Goal: Task Accomplishment & Management: Manage account settings

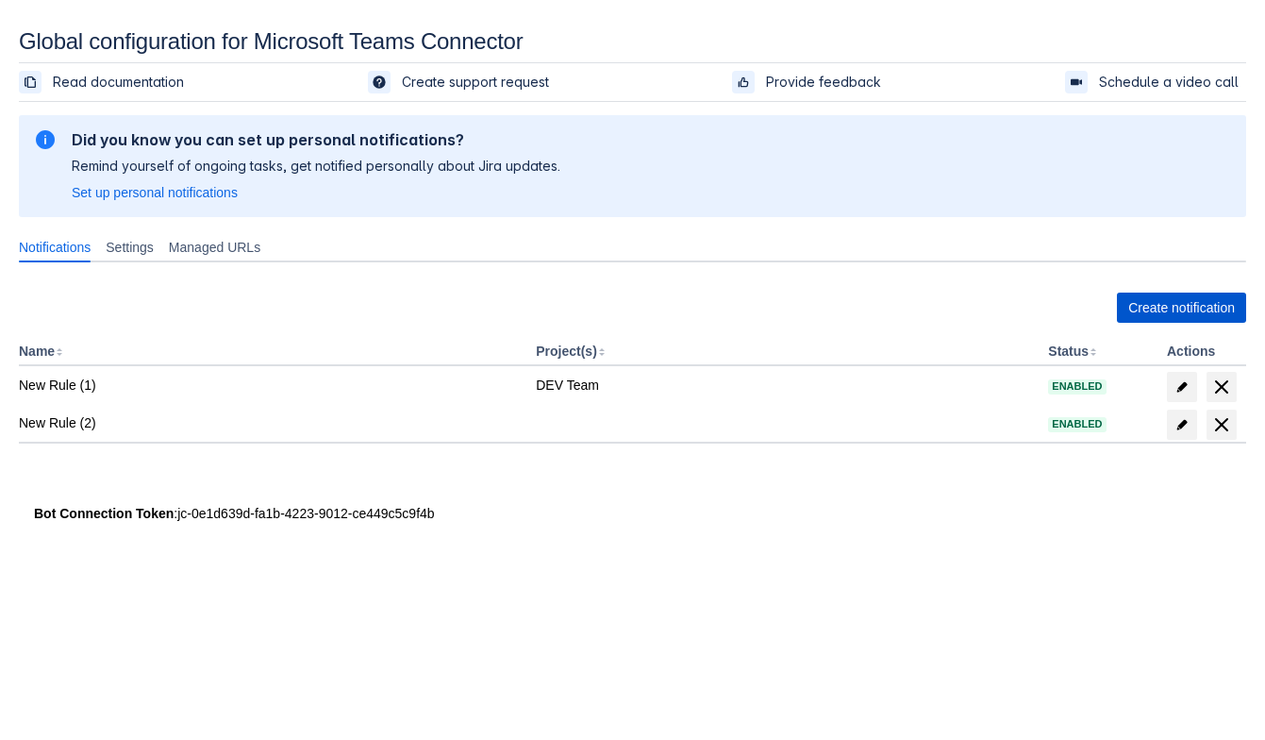
click at [1128, 295] on span "Create notification" at bounding box center [1181, 307] width 107 height 30
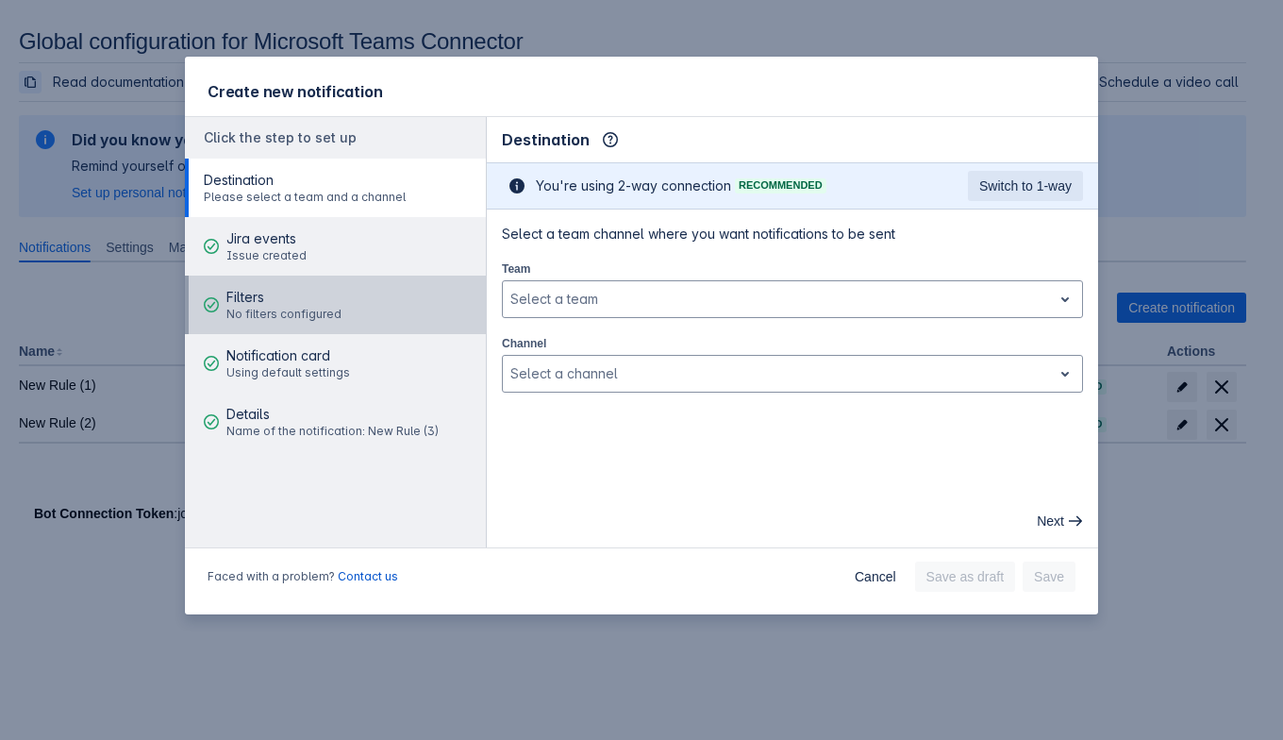
click at [253, 302] on span "Filters" at bounding box center [283, 297] width 115 height 19
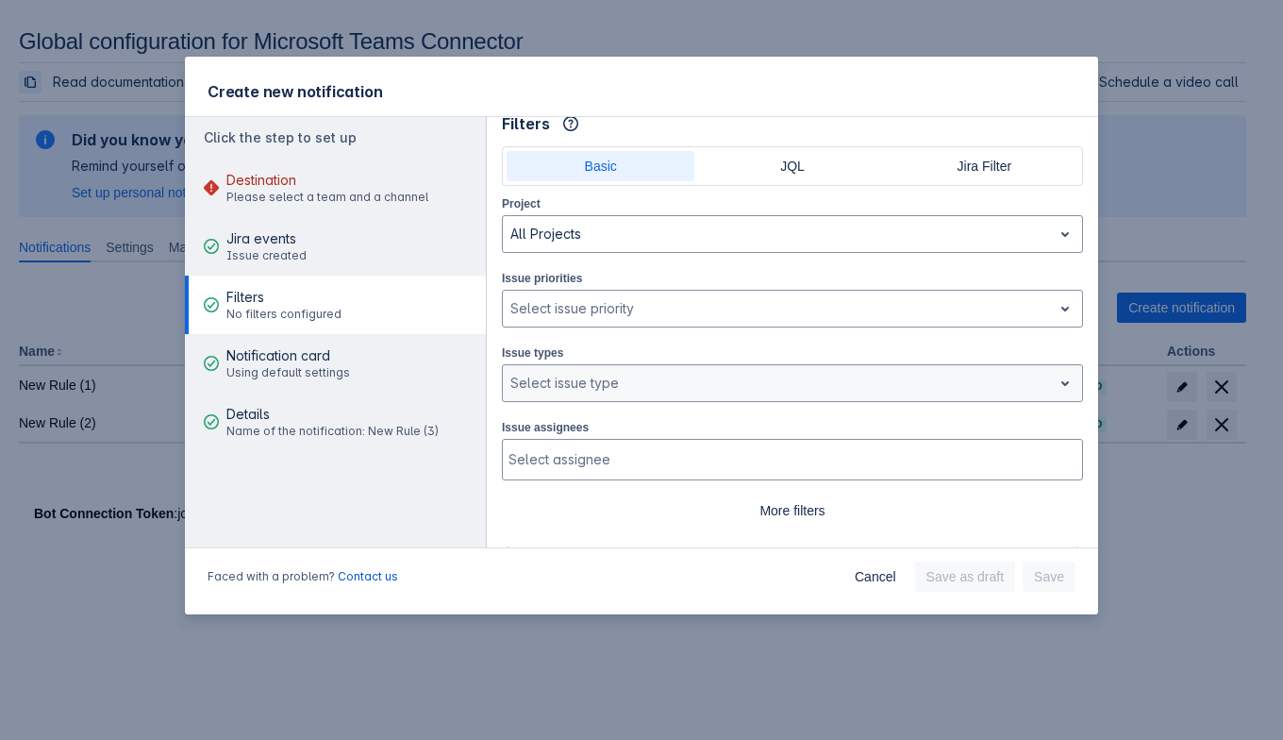
scroll to position [44, 0]
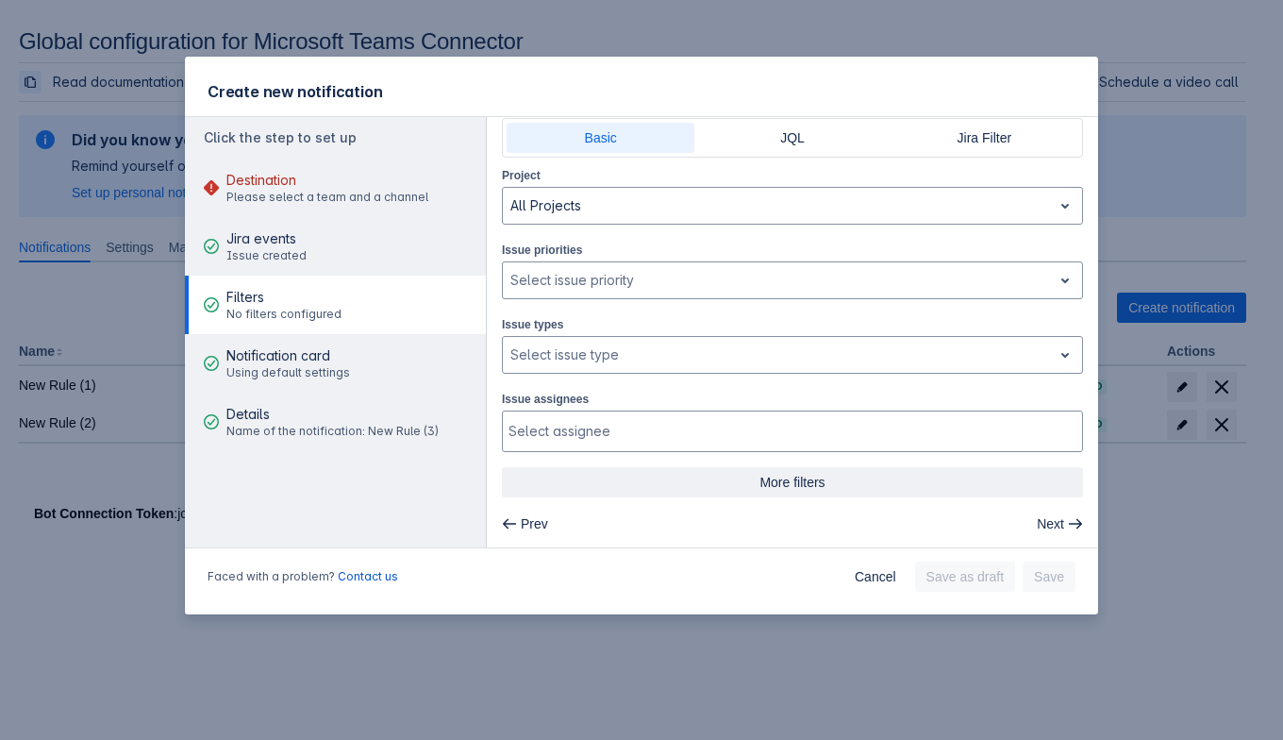
click at [788, 485] on span "More filters" at bounding box center [792, 482] width 558 height 30
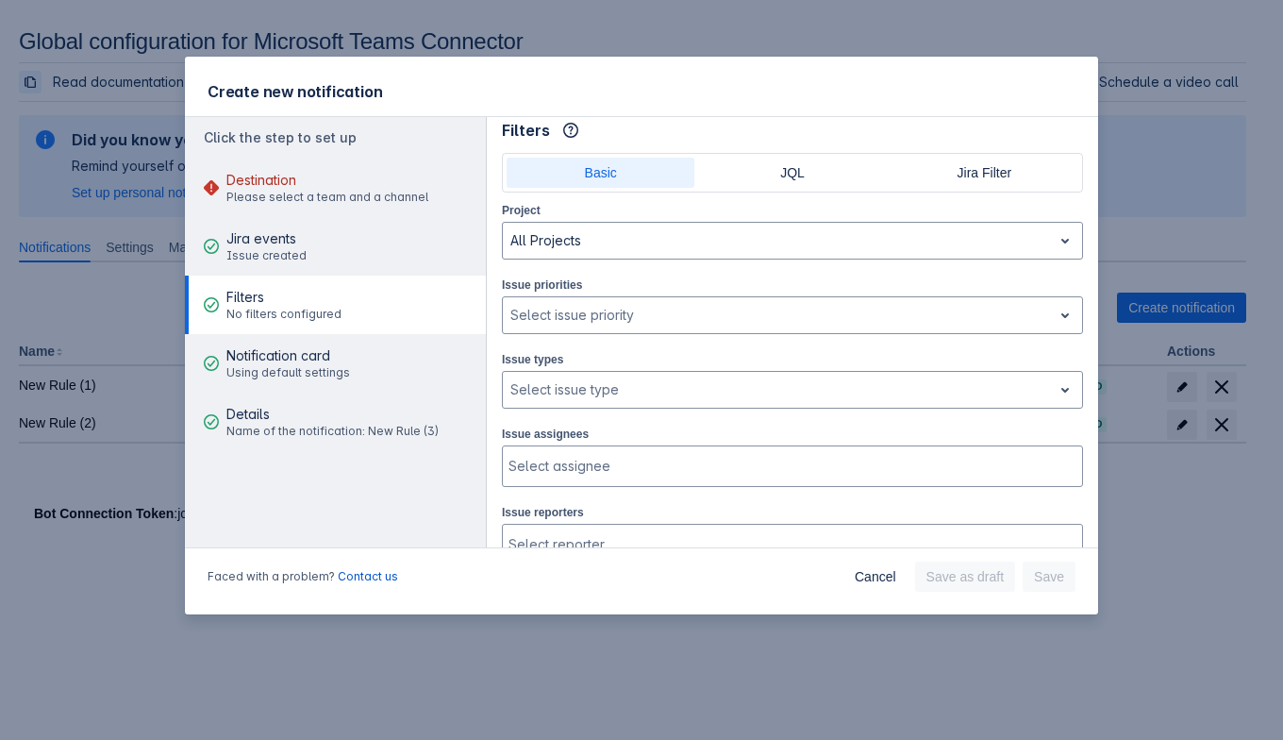
scroll to position [0, 0]
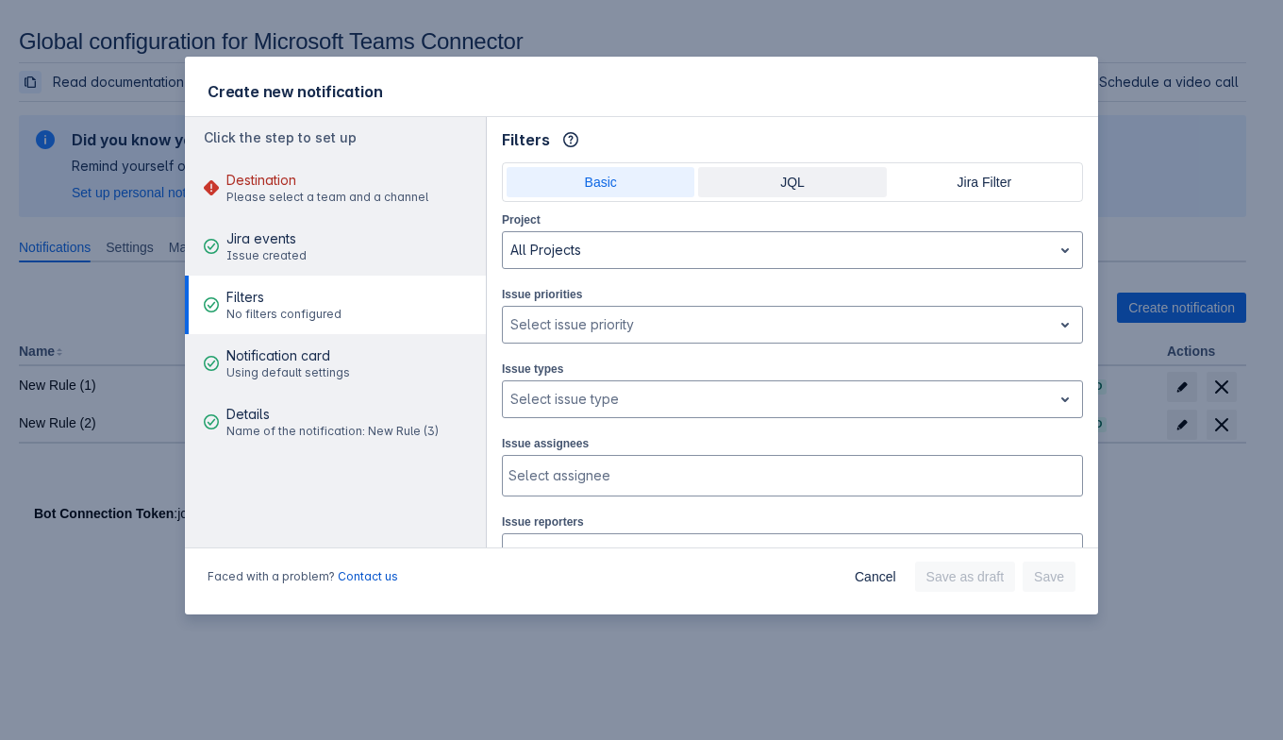
click at [782, 171] on span "JQL" at bounding box center [791, 182] width 165 height 30
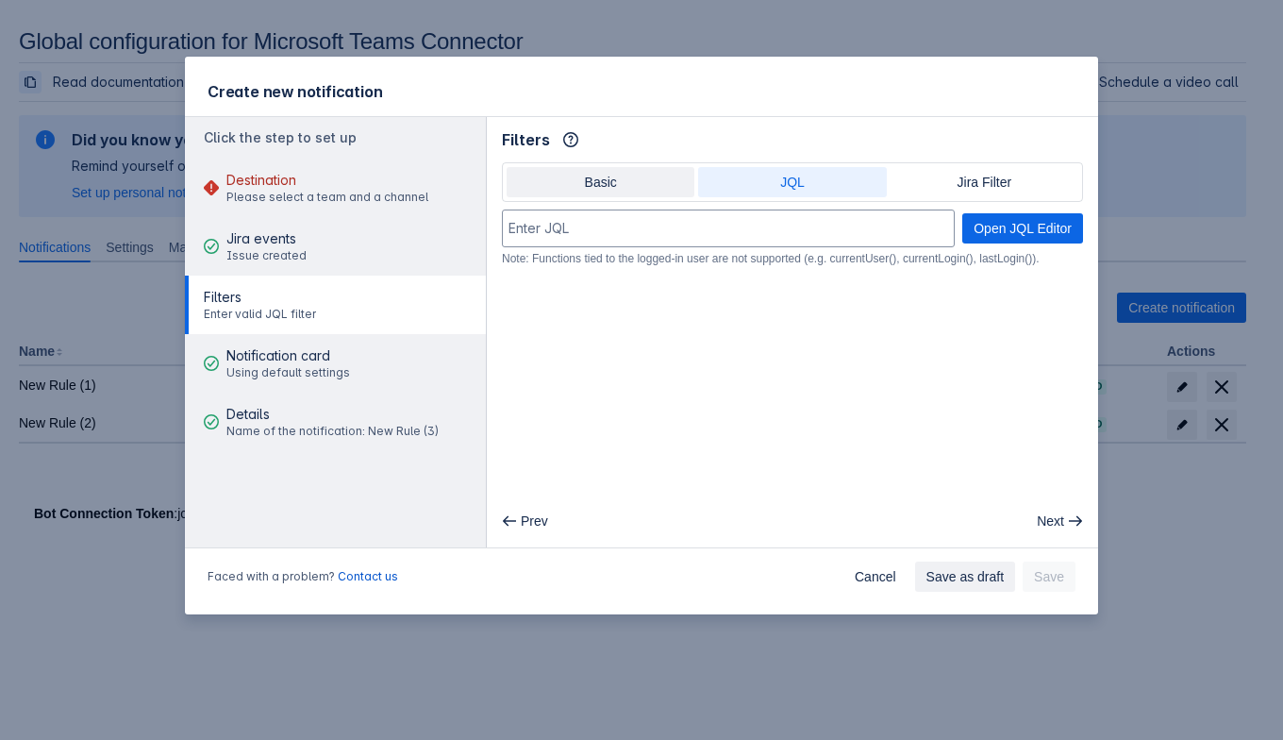
click at [622, 177] on span "Basic" at bounding box center [600, 182] width 165 height 30
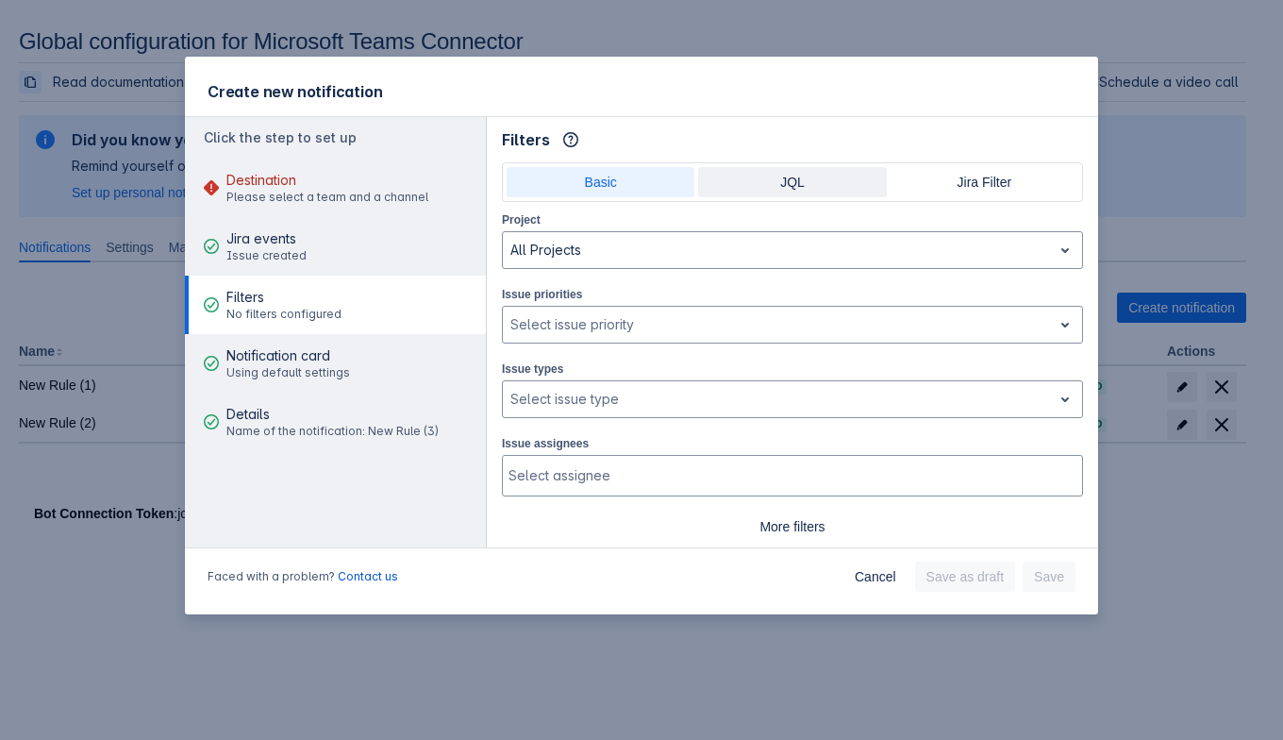
click at [763, 167] on span "JQL" at bounding box center [791, 182] width 165 height 30
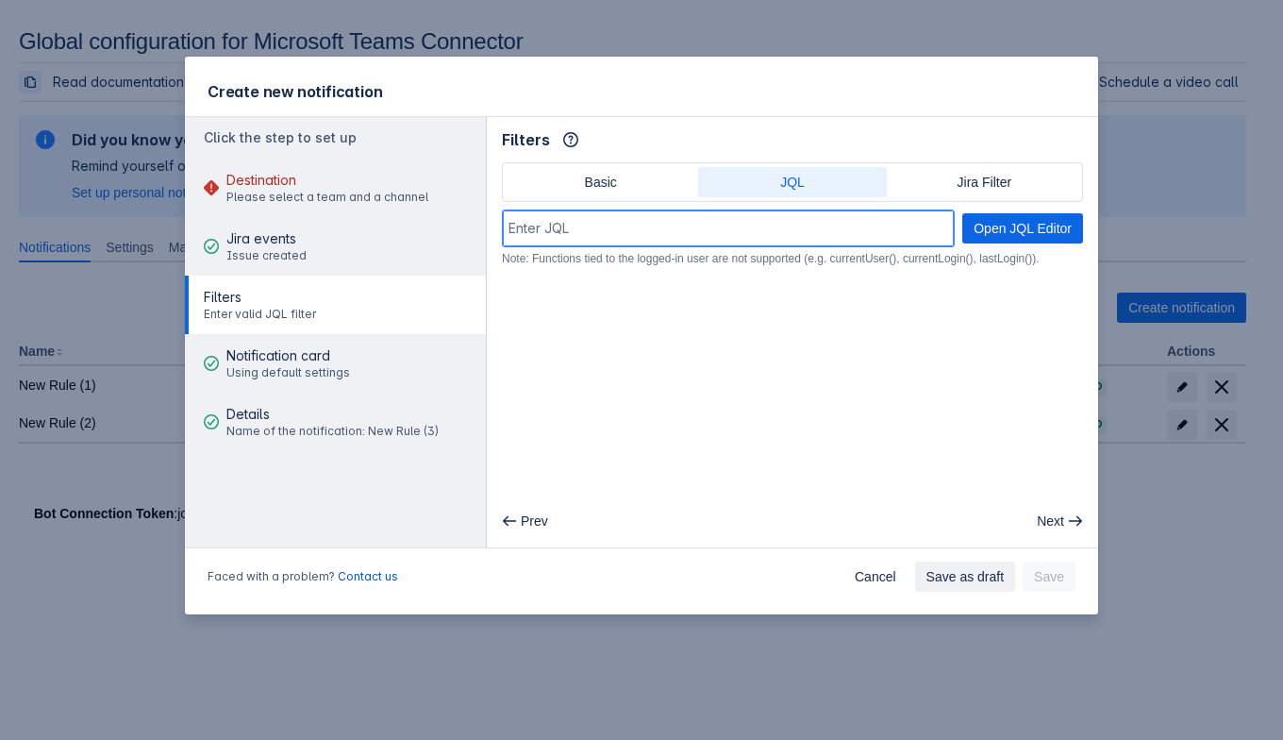
click at [900, 223] on input at bounding box center [728, 228] width 451 height 34
click at [854, 230] on input at bounding box center [728, 228] width 451 height 34
click at [788, 244] on input at bounding box center [728, 228] width 451 height 34
click at [890, 300] on main "Filters Info Basic JQL Jira Filter Open JQL Editor Note: Functions tied to the …" at bounding box center [792, 332] width 611 height 430
click at [789, 226] on input at bounding box center [728, 228] width 451 height 34
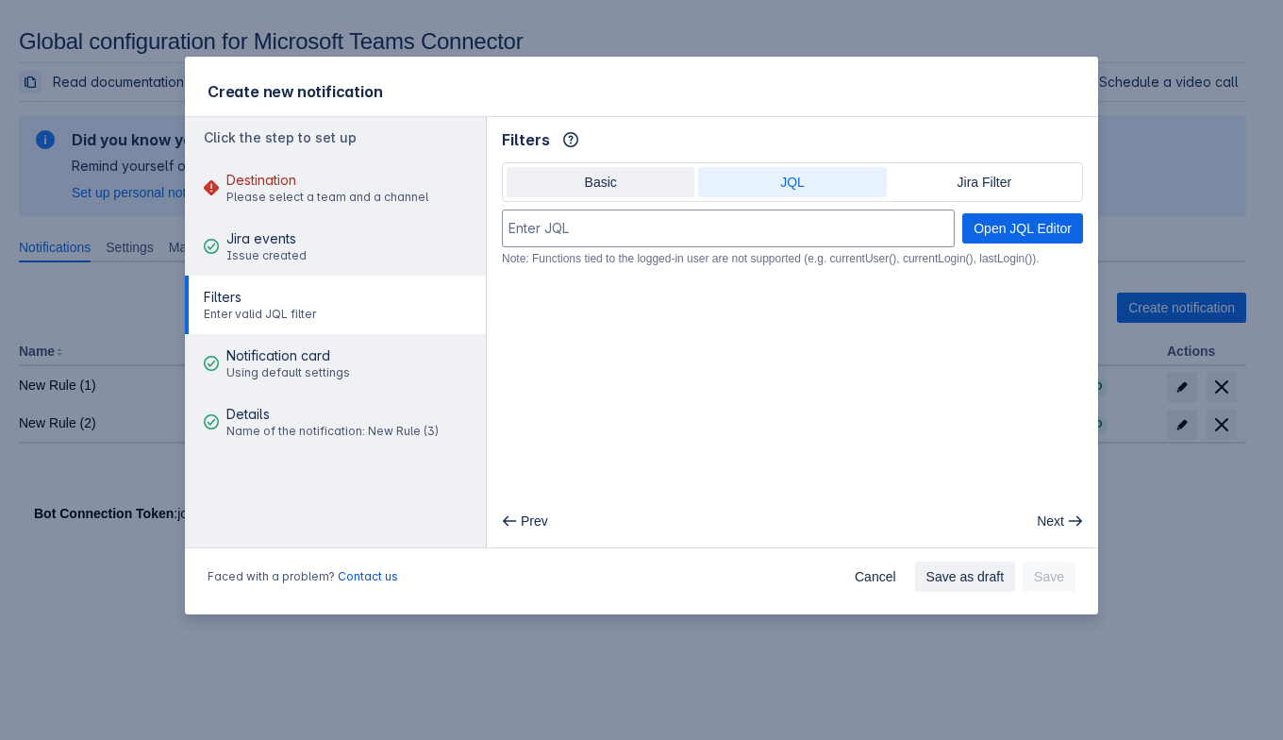
click at [614, 175] on span "Basic" at bounding box center [600, 182] width 165 height 30
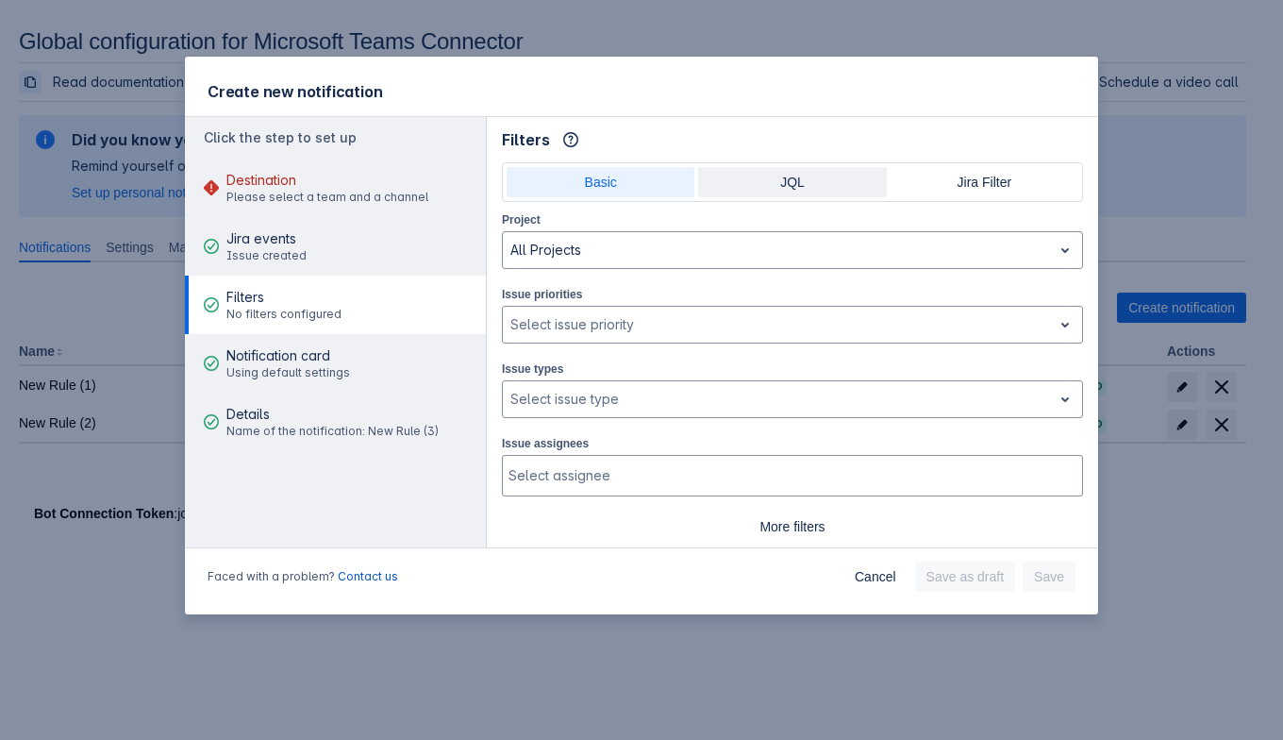
click at [759, 167] on span "JQL" at bounding box center [791, 182] width 165 height 30
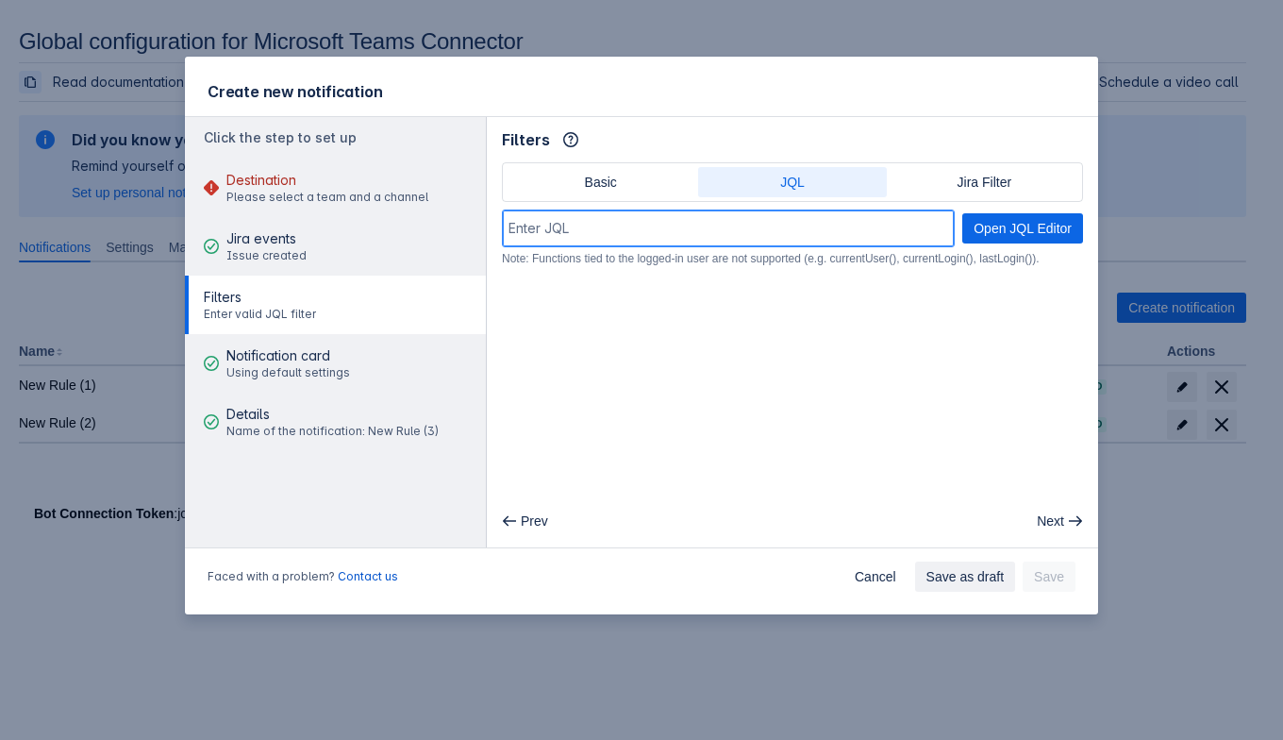
click at [679, 214] on input at bounding box center [728, 228] width 451 height 34
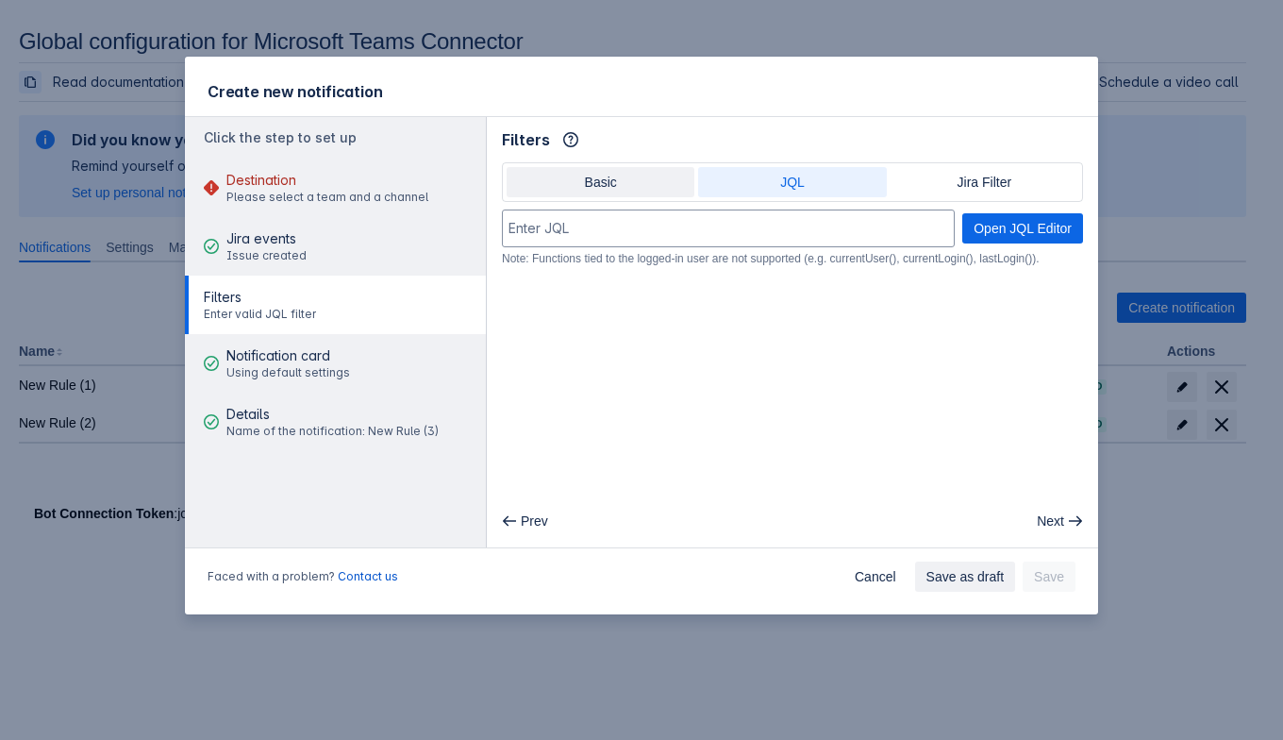
click at [602, 184] on span "Basic" at bounding box center [600, 182] width 165 height 30
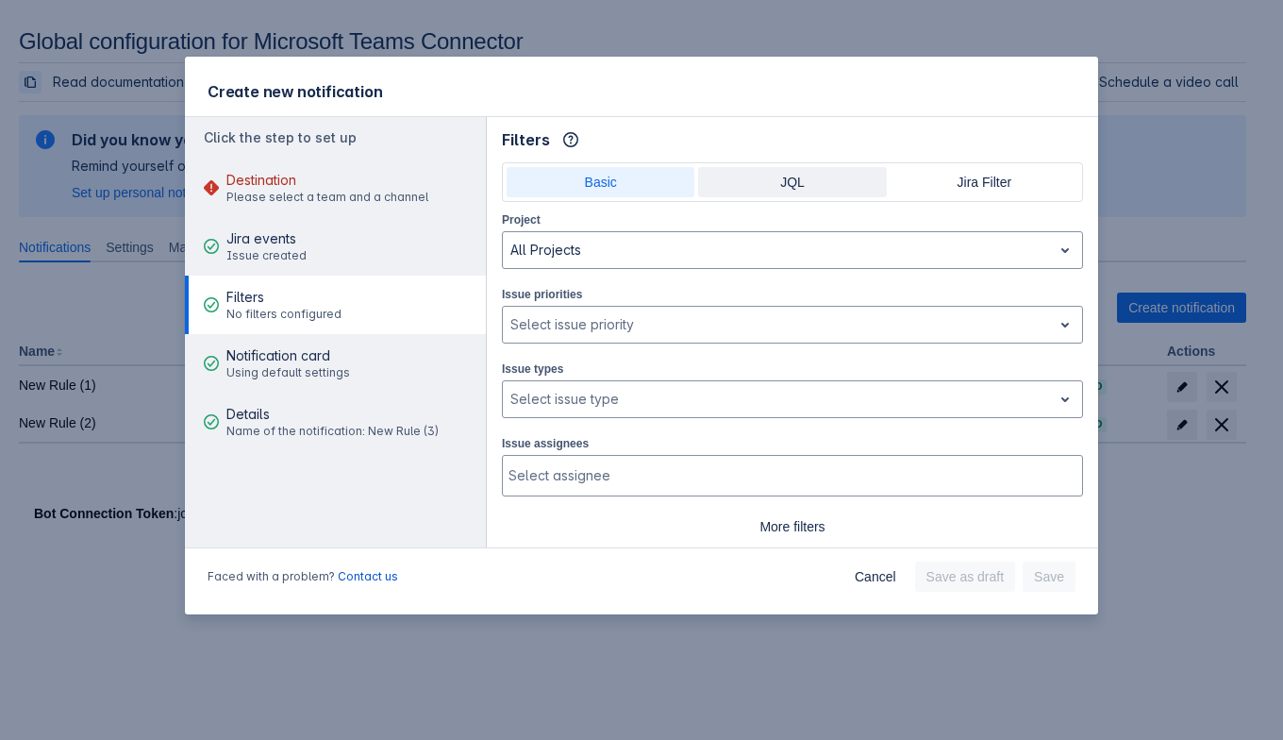
click at [756, 183] on span "JQL" at bounding box center [791, 182] width 165 height 30
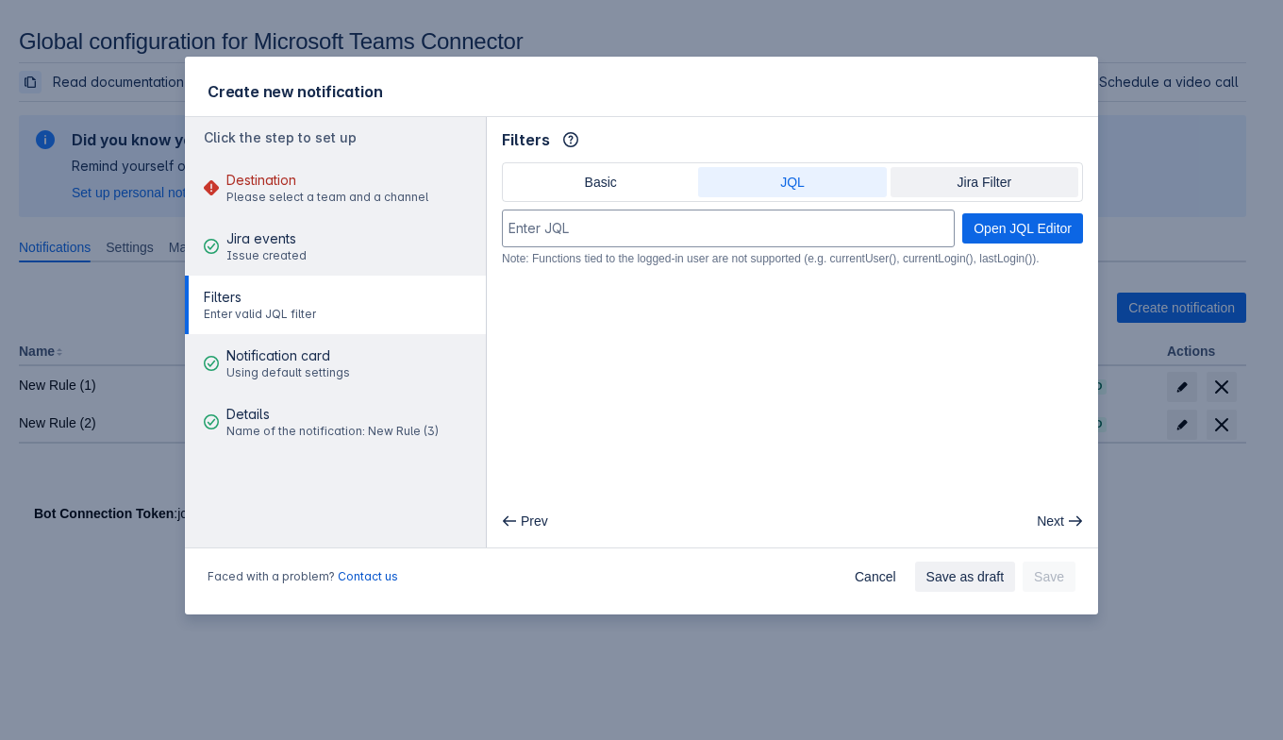
click at [957, 184] on span "Jira Filter" at bounding box center [984, 182] width 165 height 30
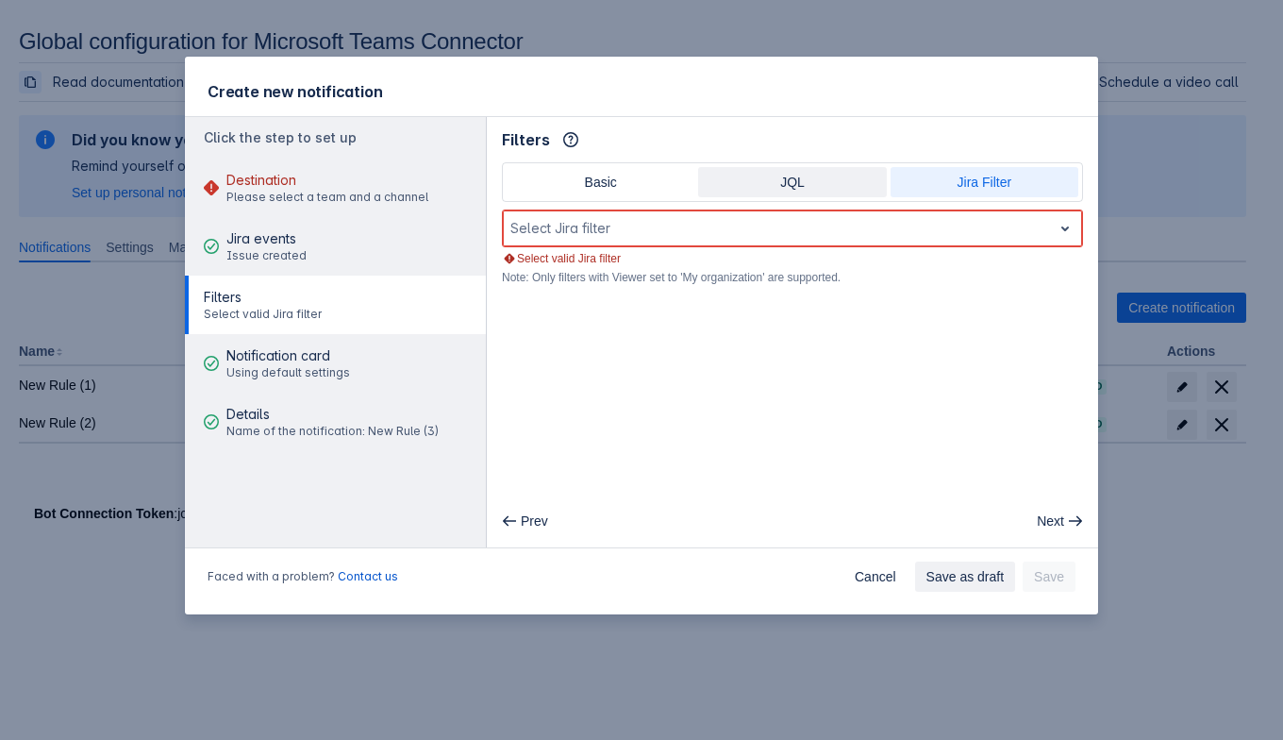
click at [829, 181] on span "JQL" at bounding box center [791, 182] width 165 height 30
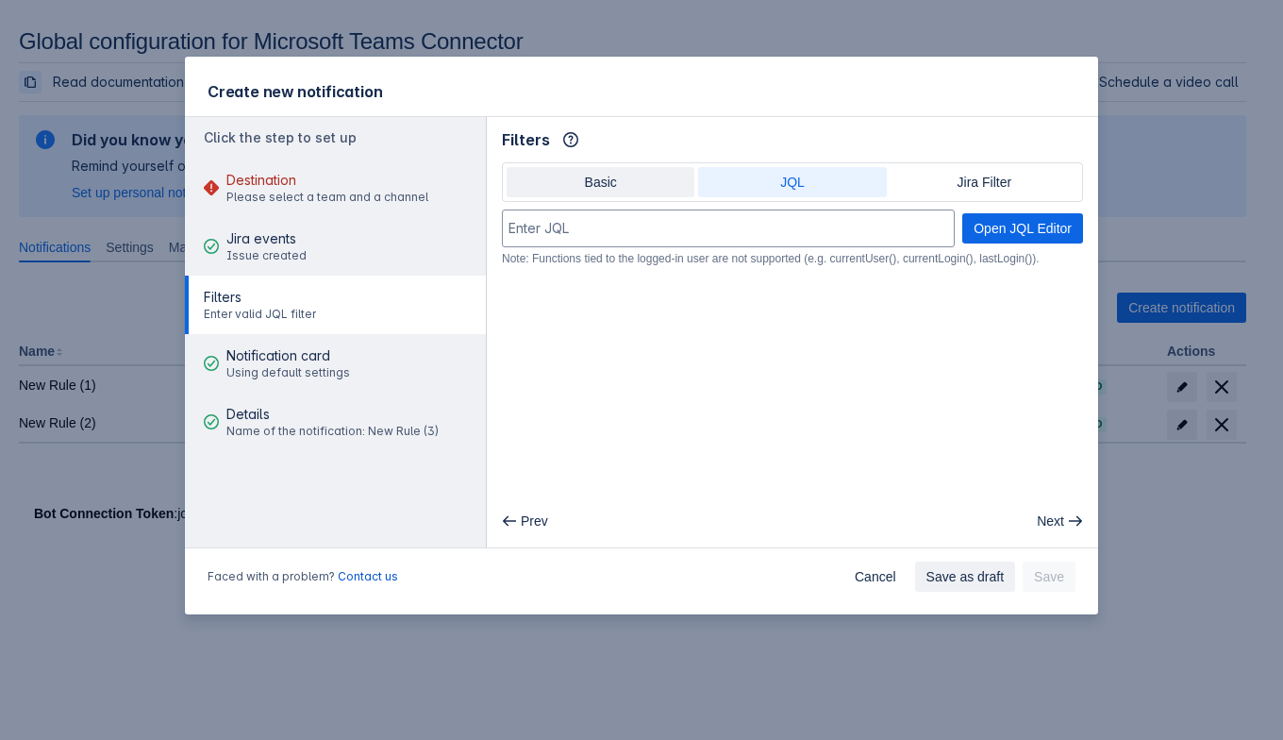
click at [608, 187] on span "Basic" at bounding box center [600, 182] width 165 height 30
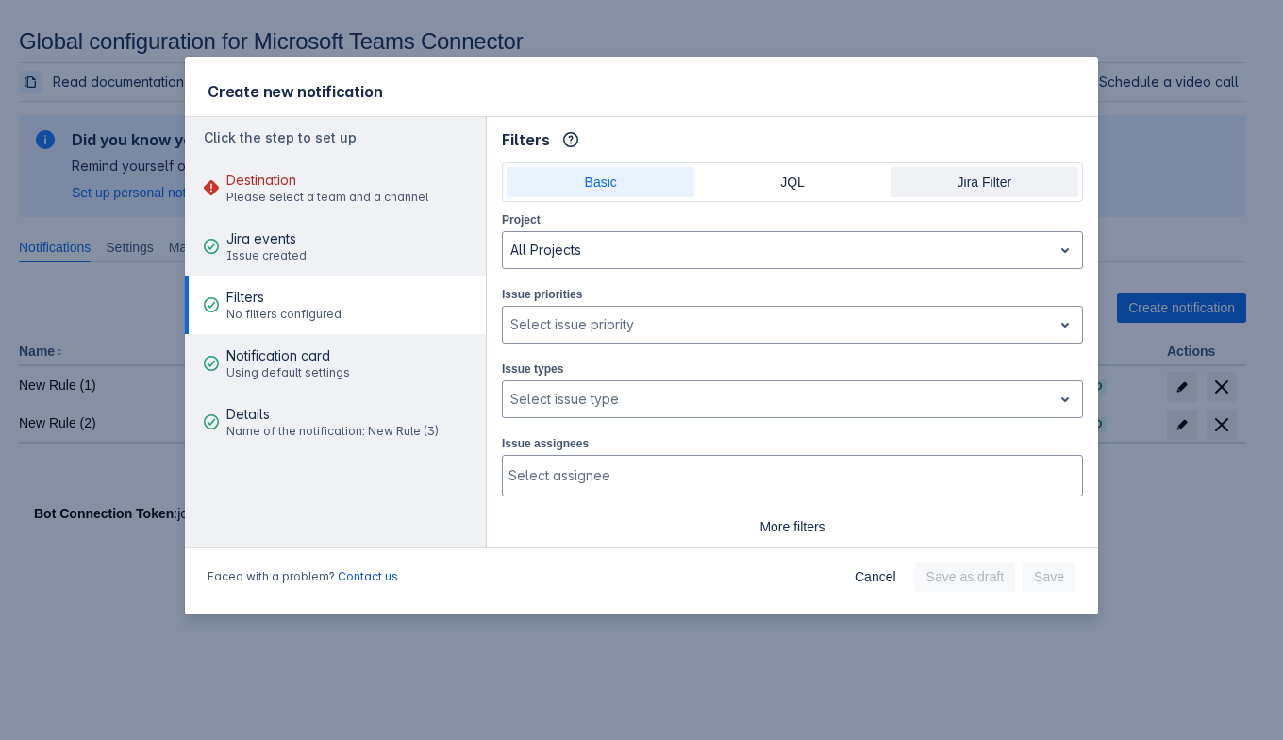
click at [1001, 171] on span "Jira Filter" at bounding box center [984, 182] width 165 height 30
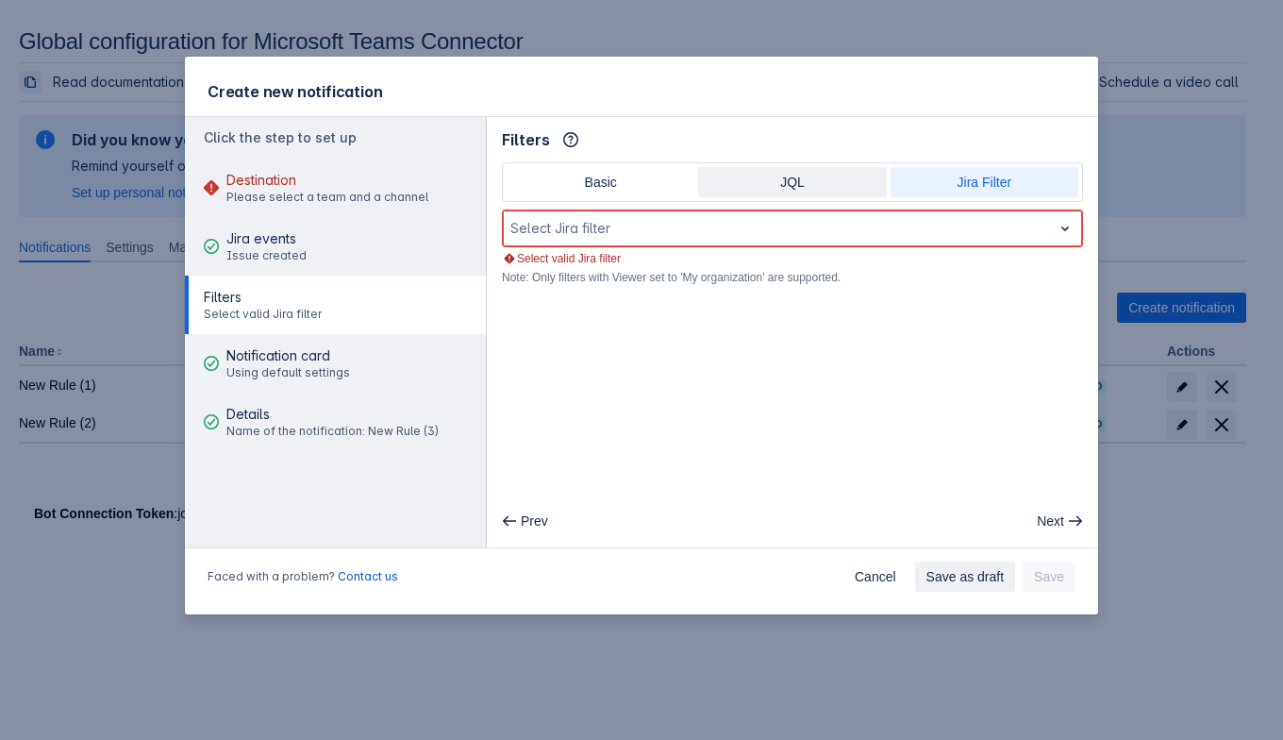
click at [828, 187] on span "JQL" at bounding box center [791, 182] width 165 height 30
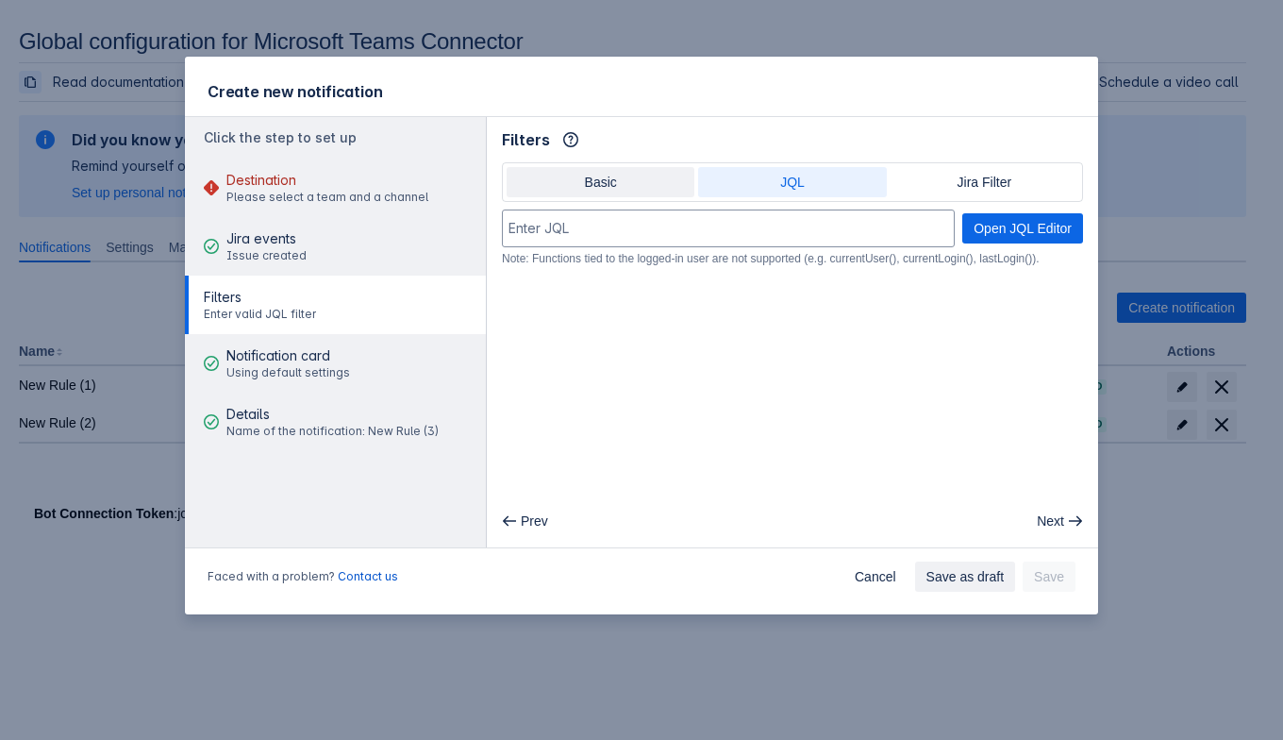
click at [604, 183] on span "Basic" at bounding box center [600, 182] width 165 height 30
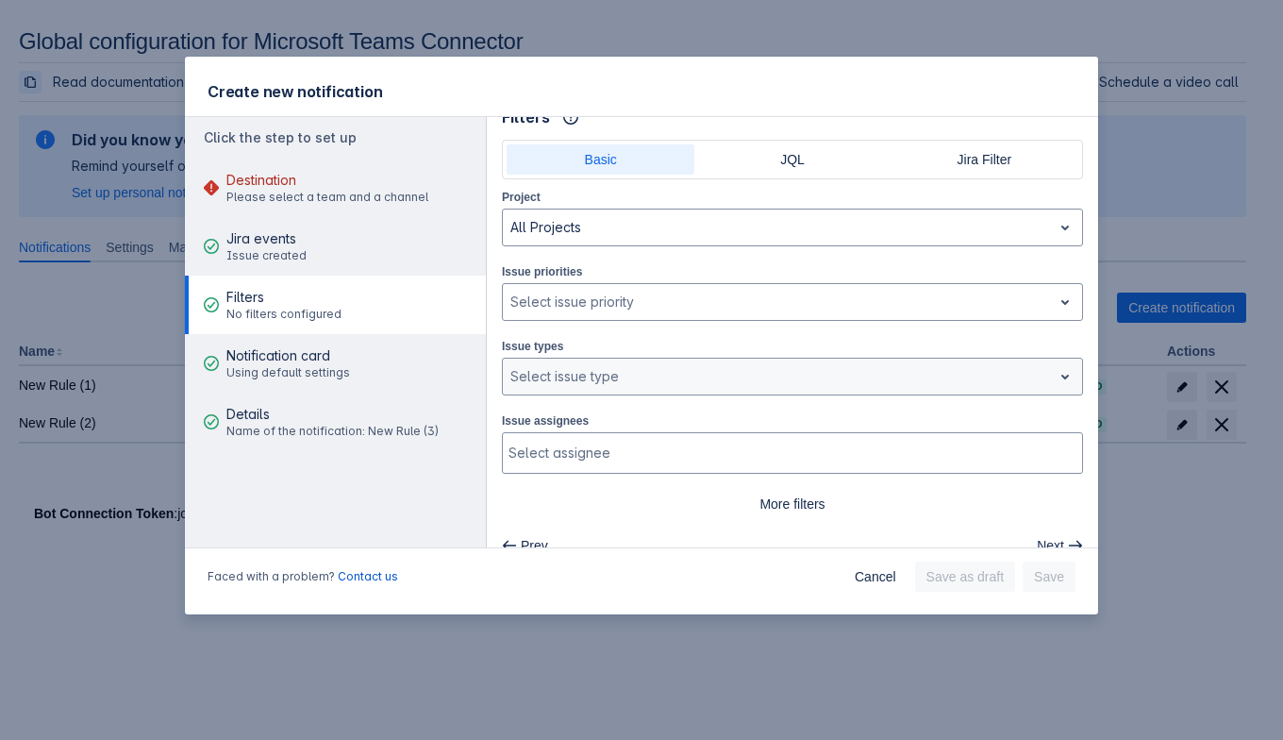
scroll to position [44, 0]
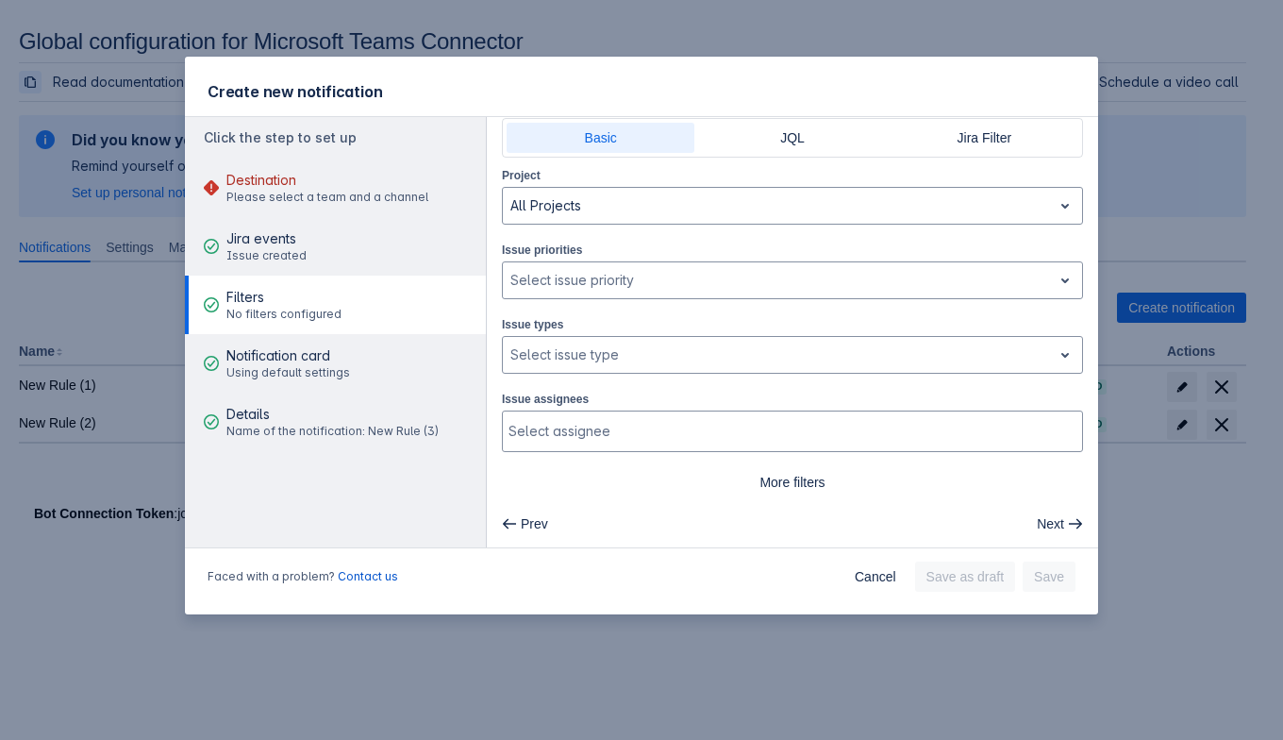
click at [764, 173] on div "Project All Projects" at bounding box center [792, 194] width 581 height 59
click at [778, 136] on span "JQL" at bounding box center [791, 138] width 165 height 30
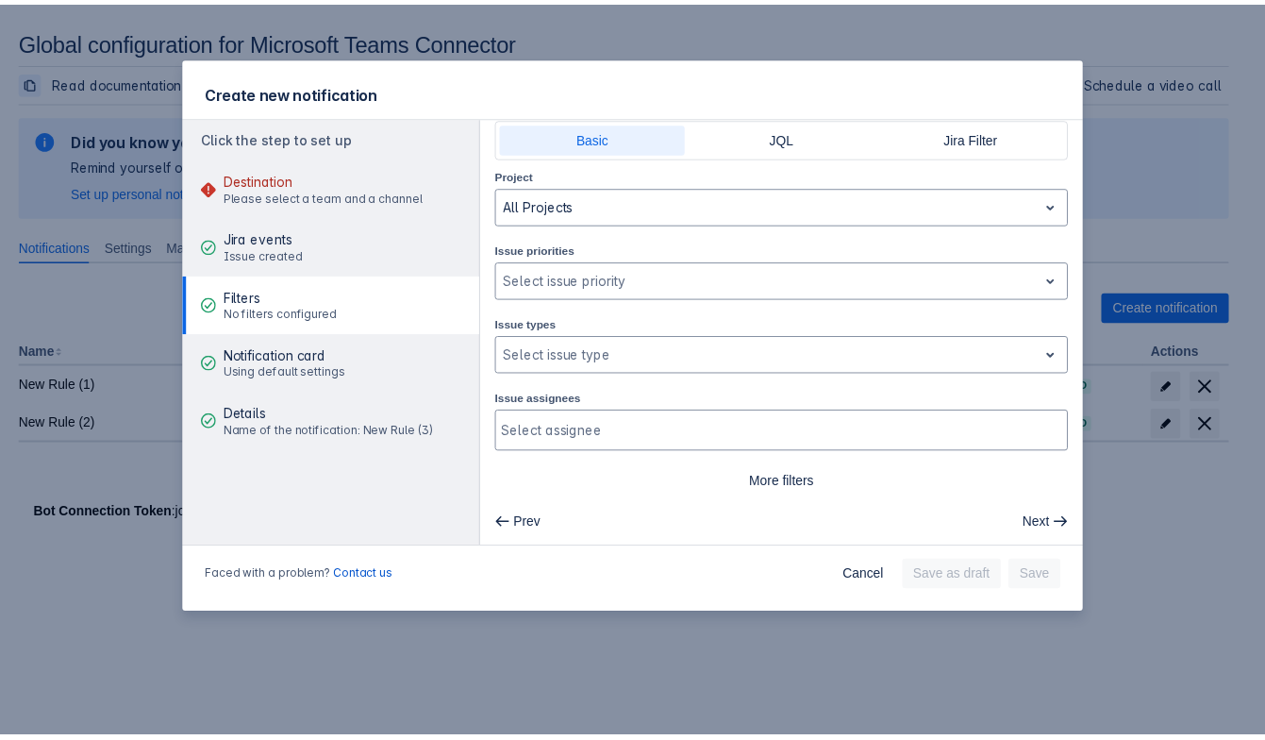
scroll to position [0, 0]
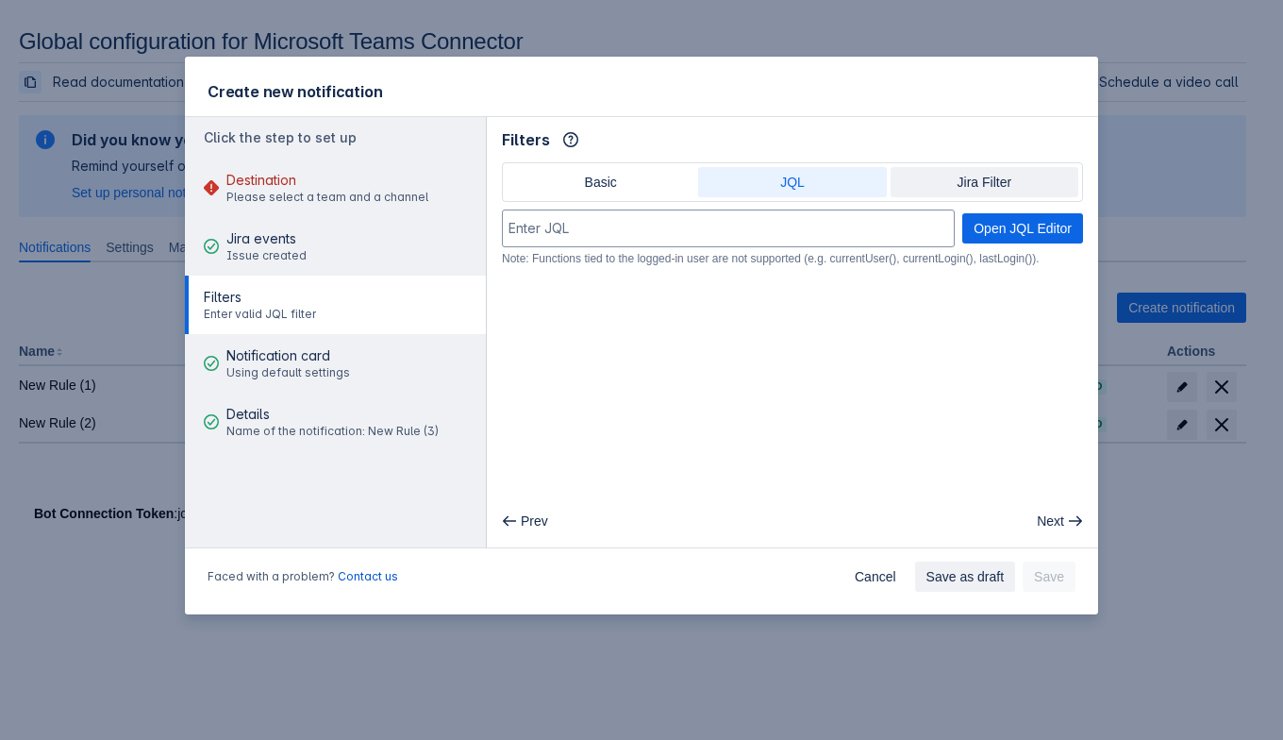
click at [984, 186] on span "Jira Filter" at bounding box center [984, 182] width 165 height 30
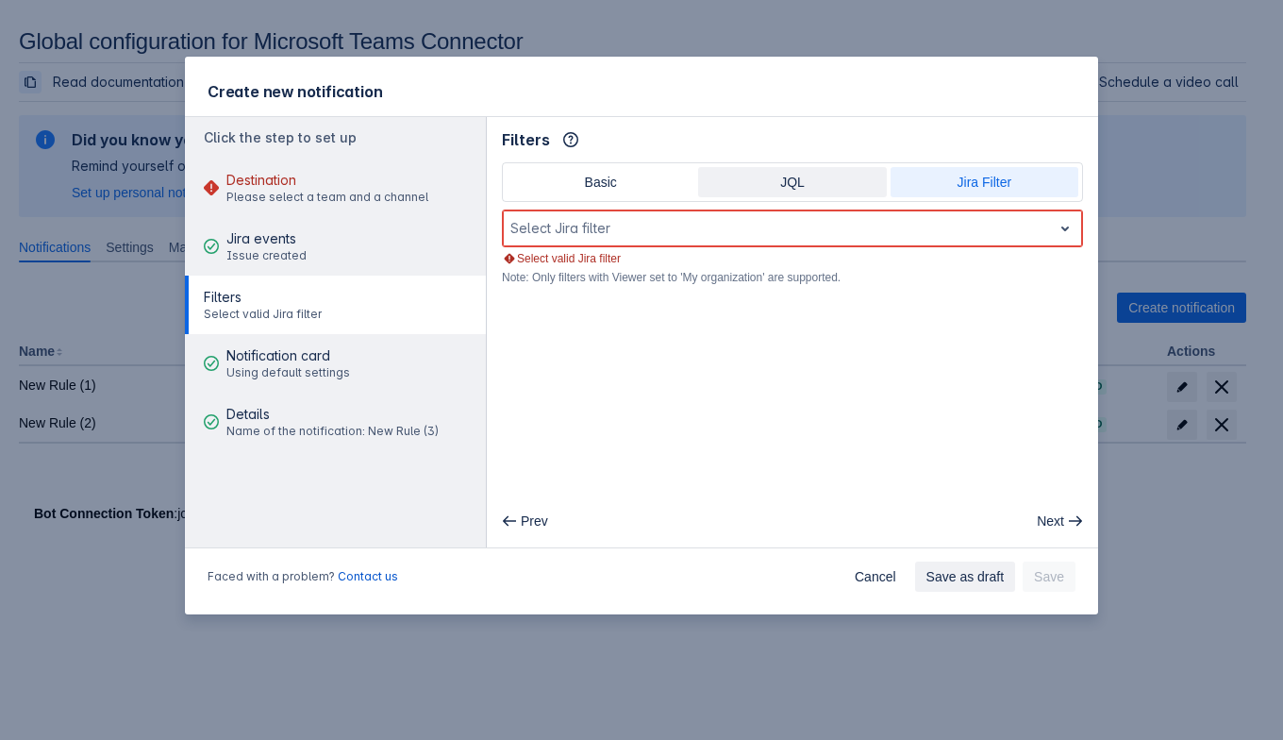
click at [855, 176] on span "JQL" at bounding box center [791, 182] width 165 height 30
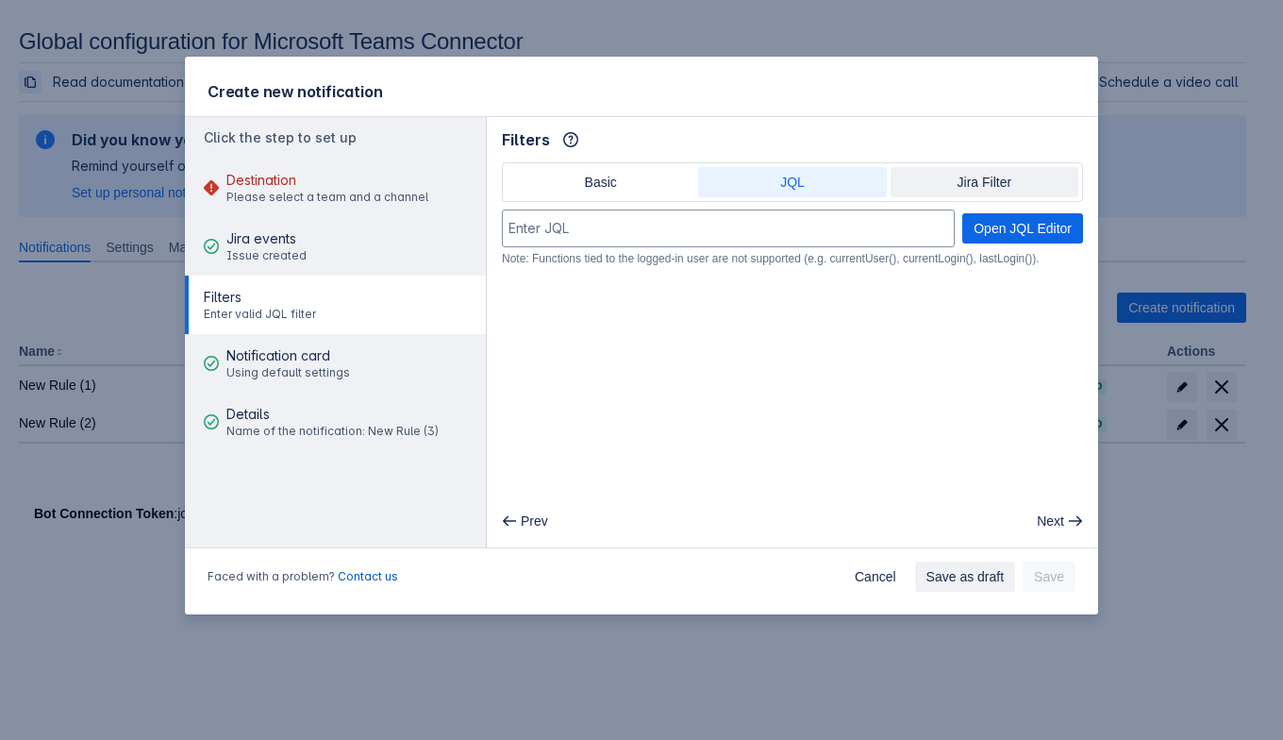
click at [1000, 182] on span "Jira Filter" at bounding box center [984, 182] width 165 height 30
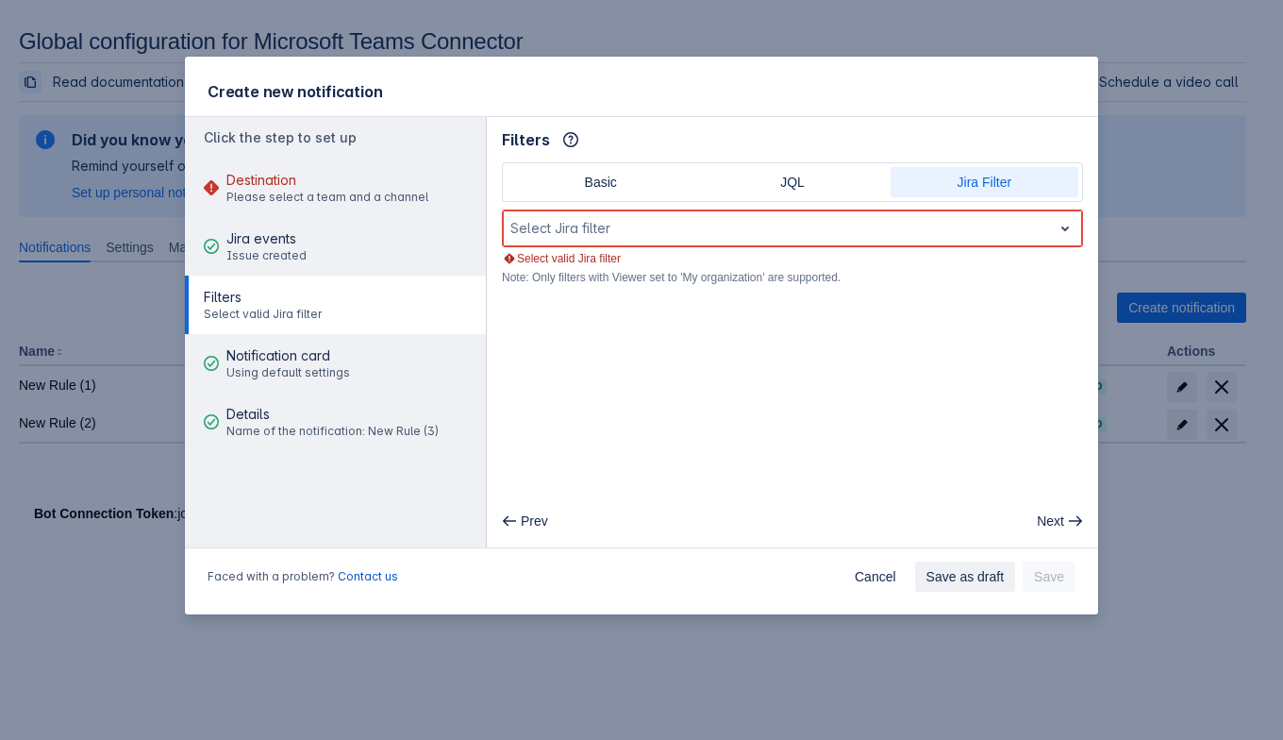
click at [809, 164] on div "Basic JQL Jira Filter" at bounding box center [792, 182] width 581 height 40
click at [804, 183] on span "JQL" at bounding box center [791, 182] width 165 height 30
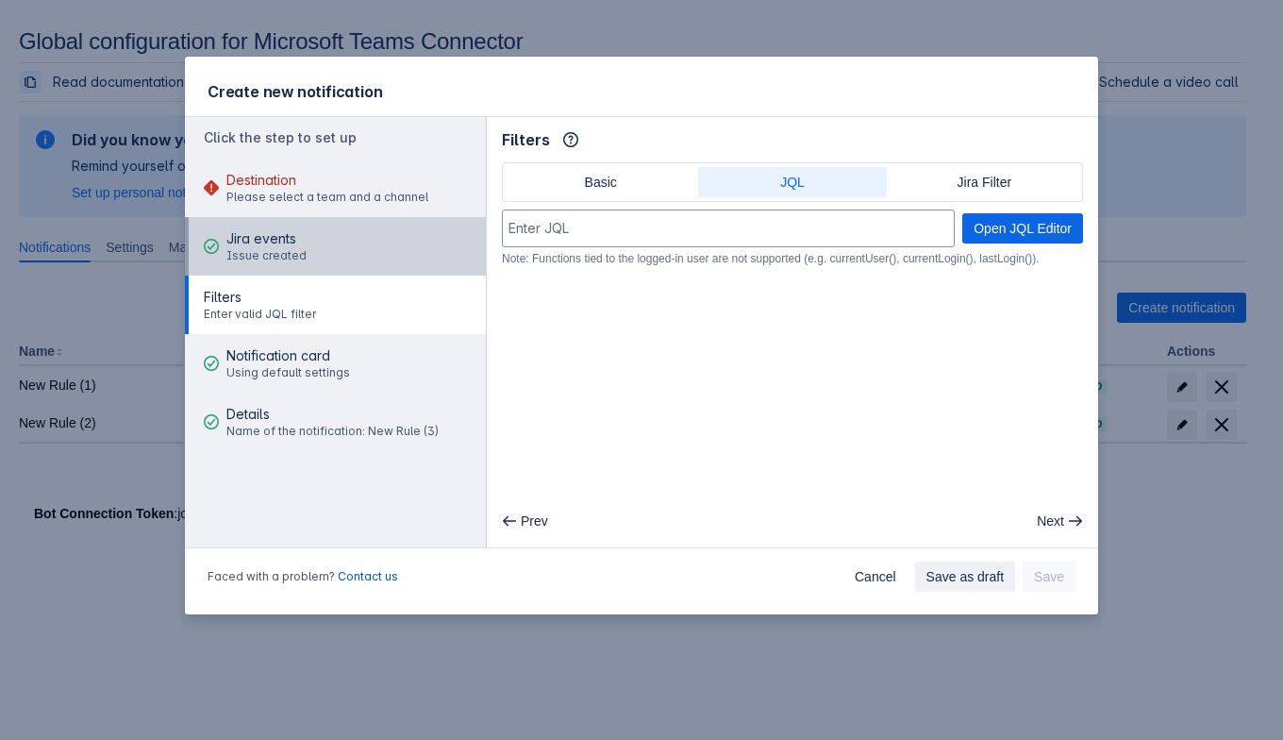
click at [310, 244] on button "Jira events Issue created" at bounding box center [335, 246] width 301 height 58
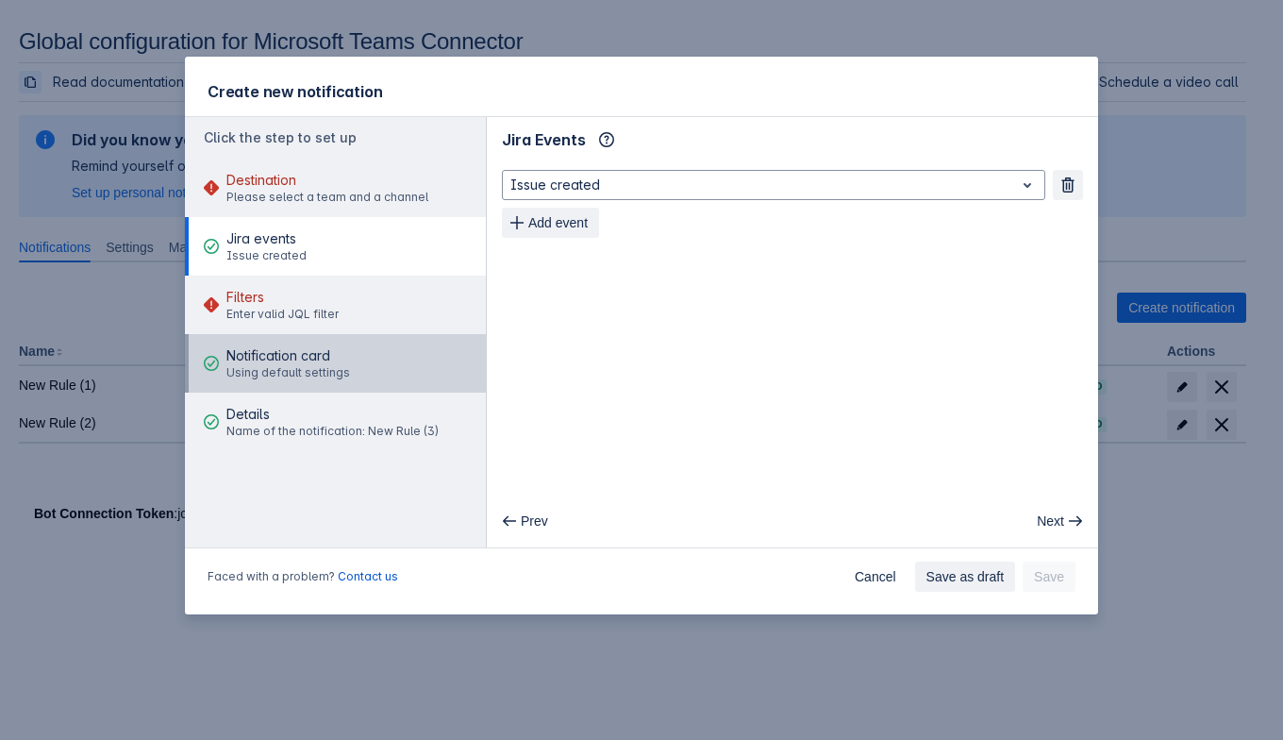
click at [324, 365] on span "Using default settings" at bounding box center [288, 372] width 124 height 15
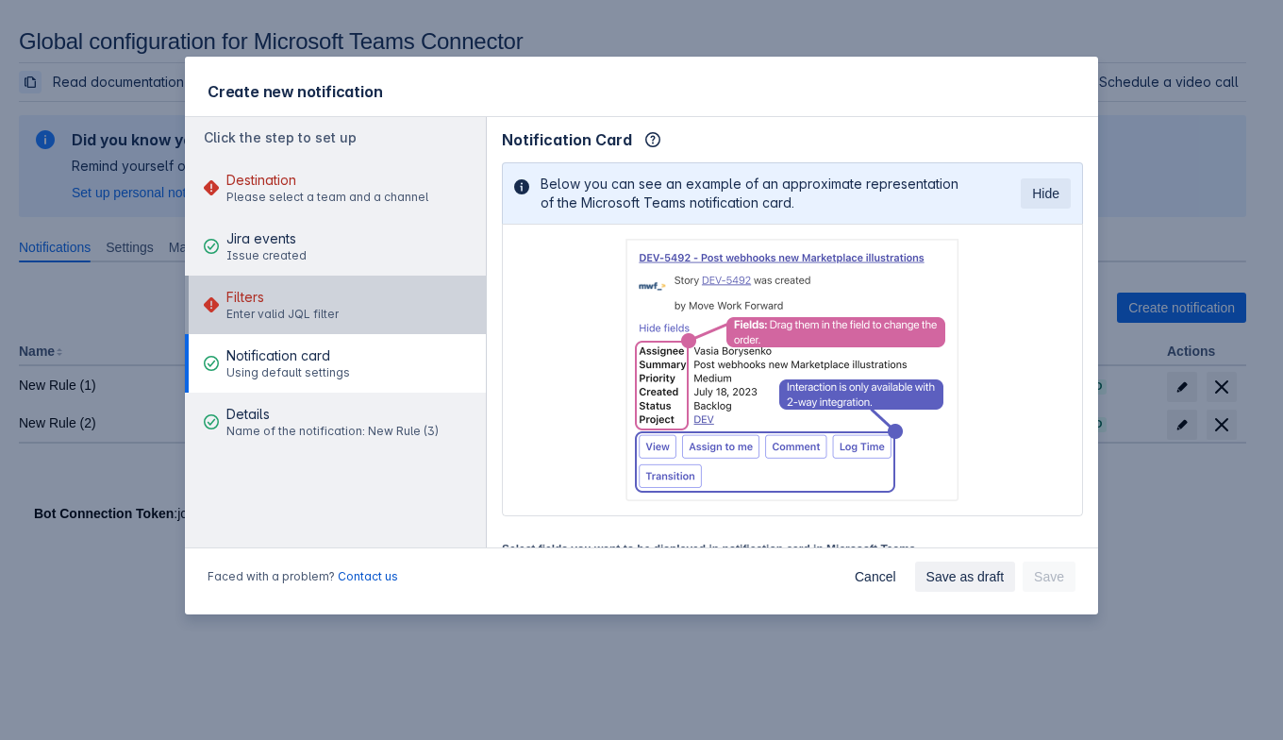
click at [274, 310] on span "Enter valid JQL filter" at bounding box center [282, 314] width 112 height 15
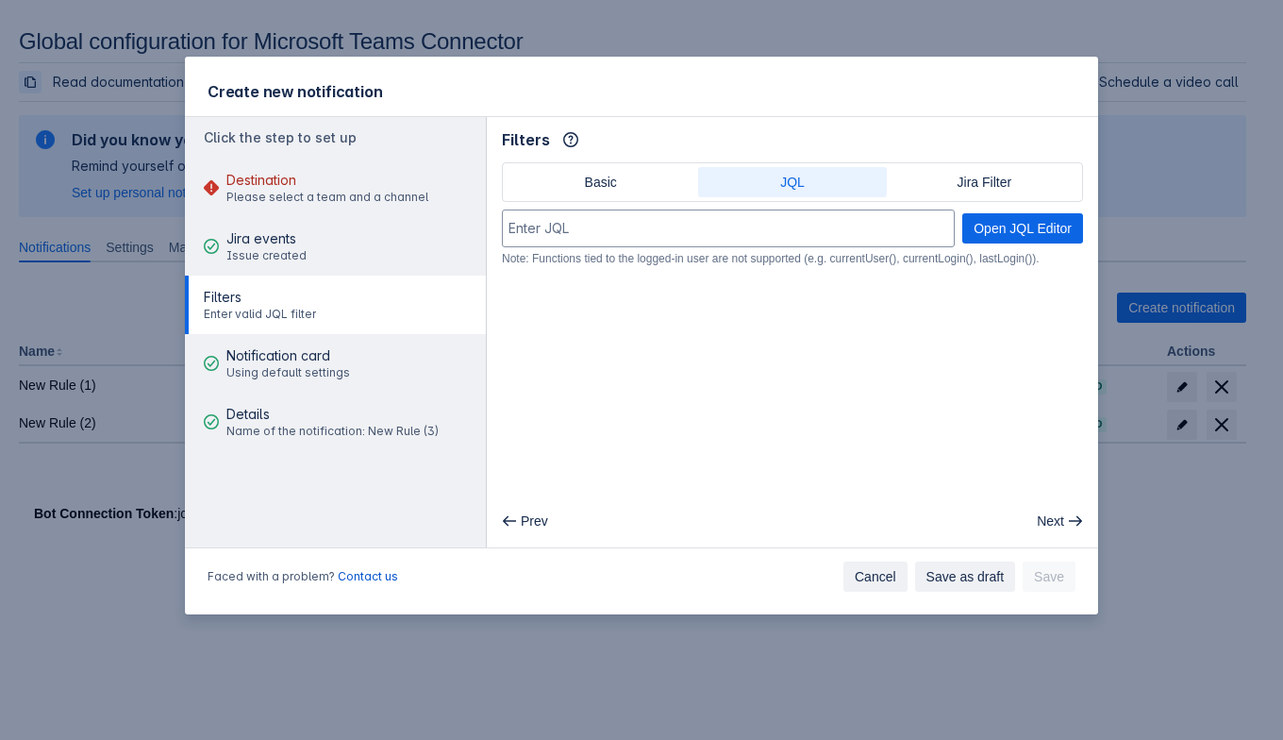
click at [885, 573] on span "Cancel" at bounding box center [876, 576] width 42 height 30
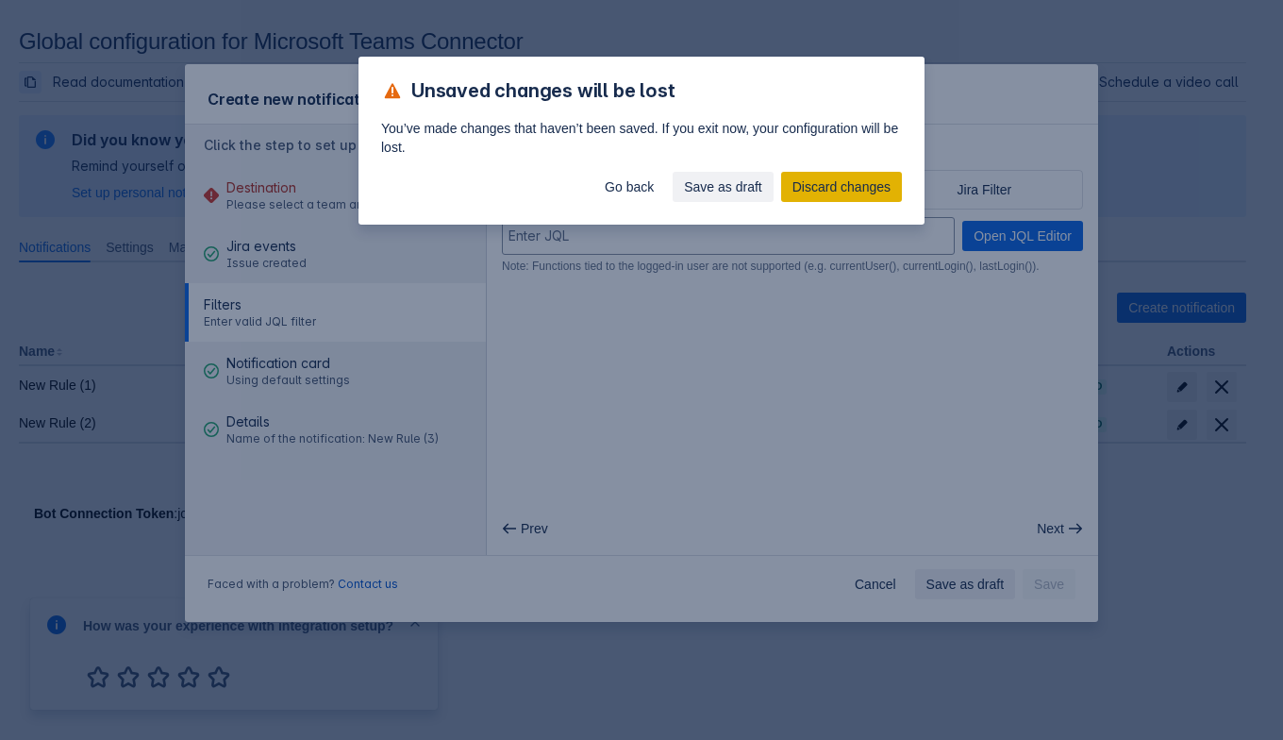
click at [810, 175] on span "Discard changes" at bounding box center [841, 187] width 98 height 30
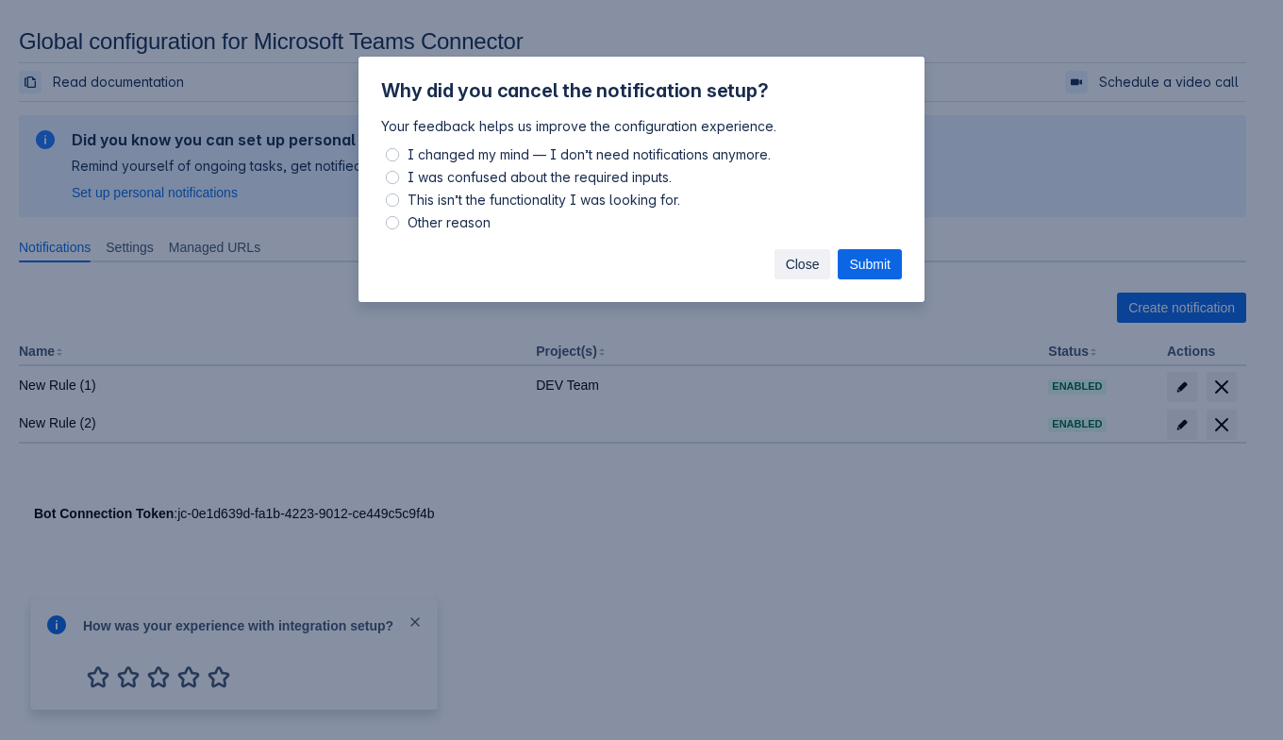
click at [820, 264] on button "Close" at bounding box center [802, 264] width 57 height 30
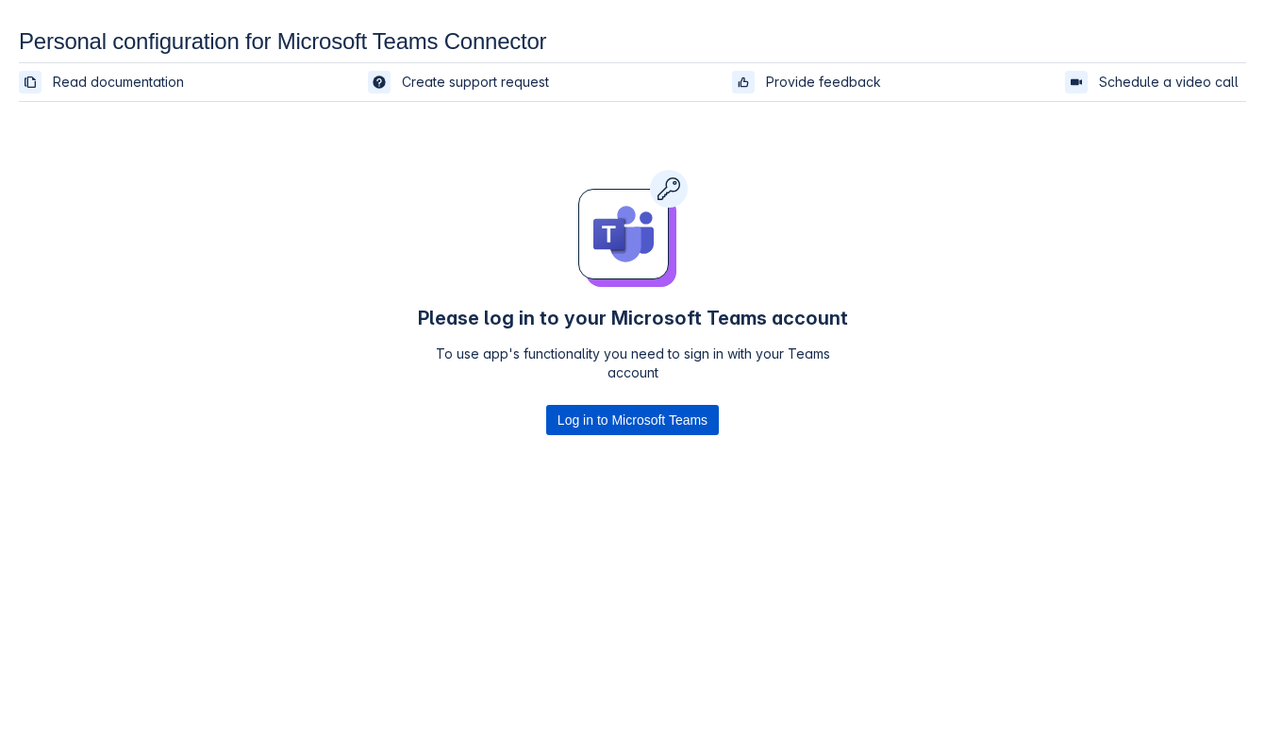
click at [613, 428] on span "Log in to Microsoft Teams" at bounding box center [632, 420] width 150 height 30
click at [577, 417] on span "Log in to Microsoft Teams" at bounding box center [632, 420] width 150 height 30
